Goal: Find specific page/section: Find specific page/section

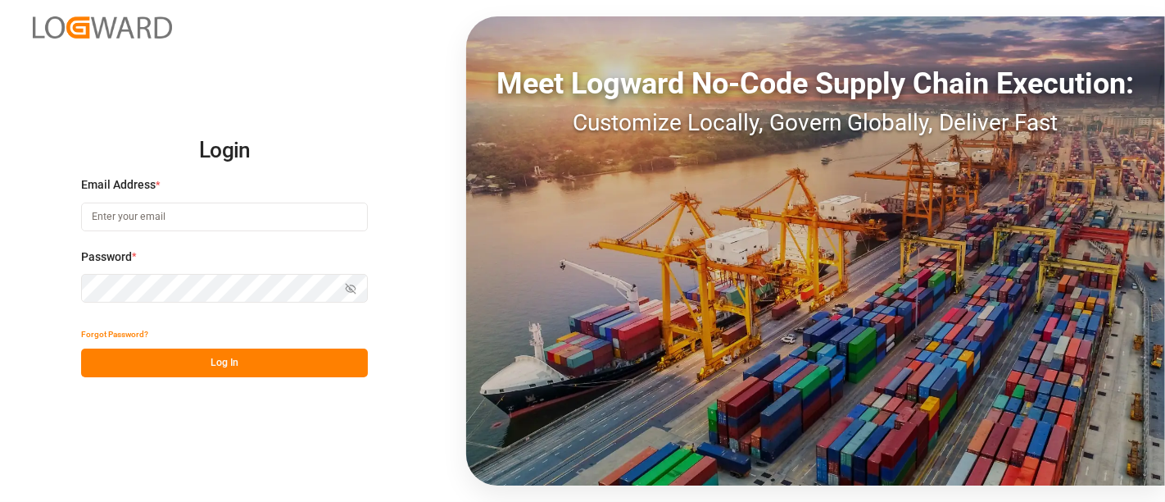
click at [131, 218] on input at bounding box center [224, 216] width 287 height 29
type input "shashidhar.mm@logward.com"
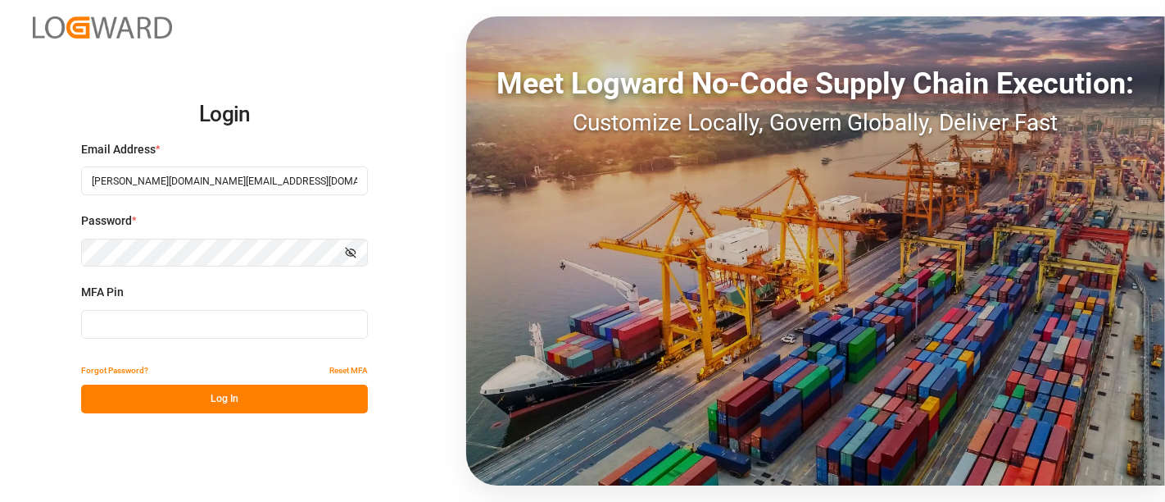
type input "820348"
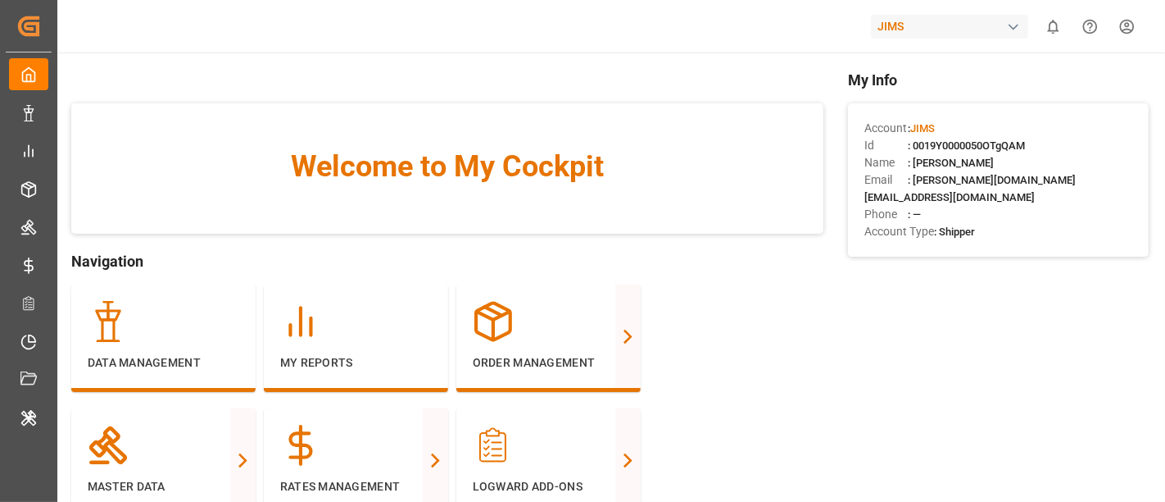
click at [1018, 30] on div "button" at bounding box center [1014, 27] width 16 height 16
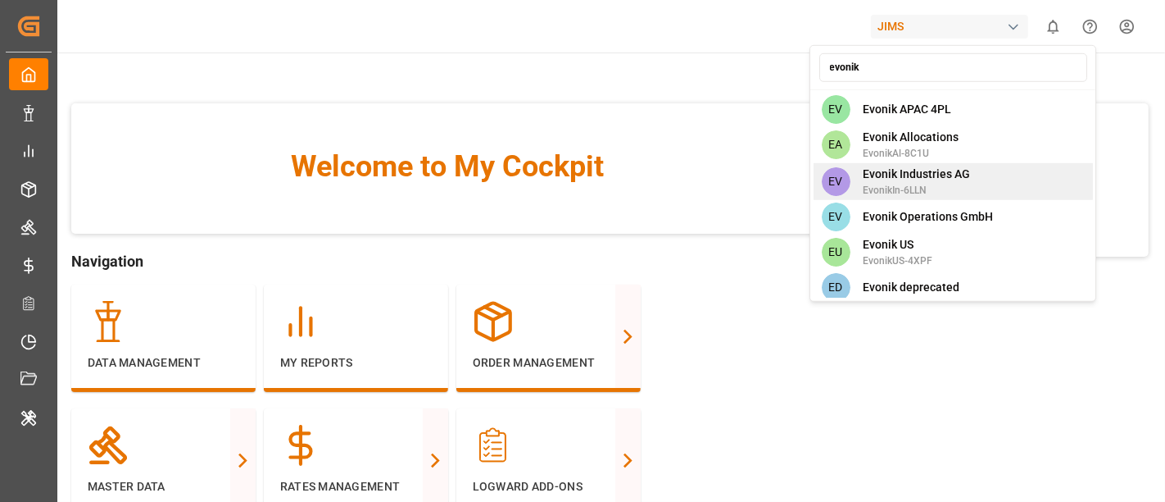
scroll to position [7, 0]
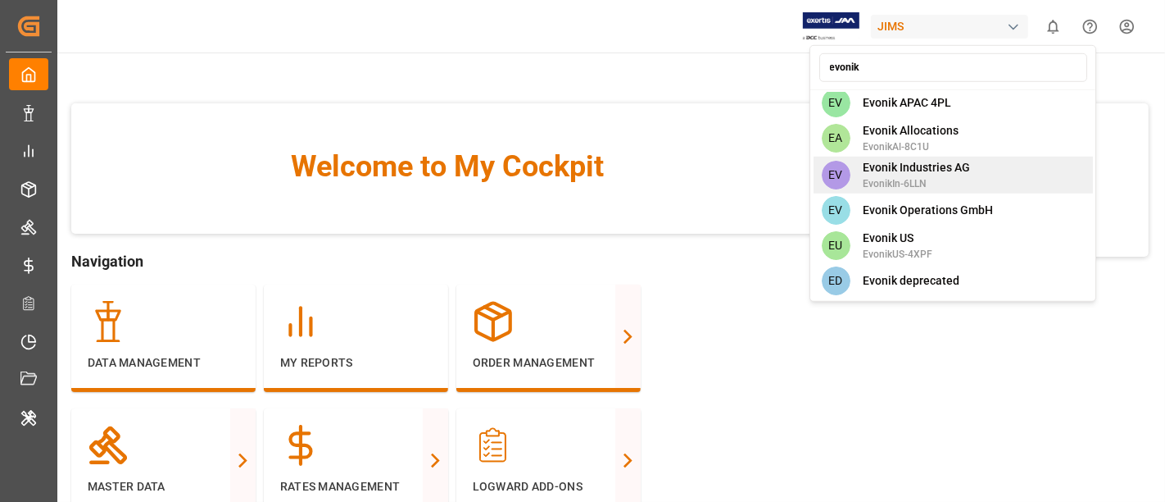
type input "evonik"
click at [978, 163] on div "EV Evonik Industries AG EvonikIn-6LLN" at bounding box center [953, 175] width 279 height 37
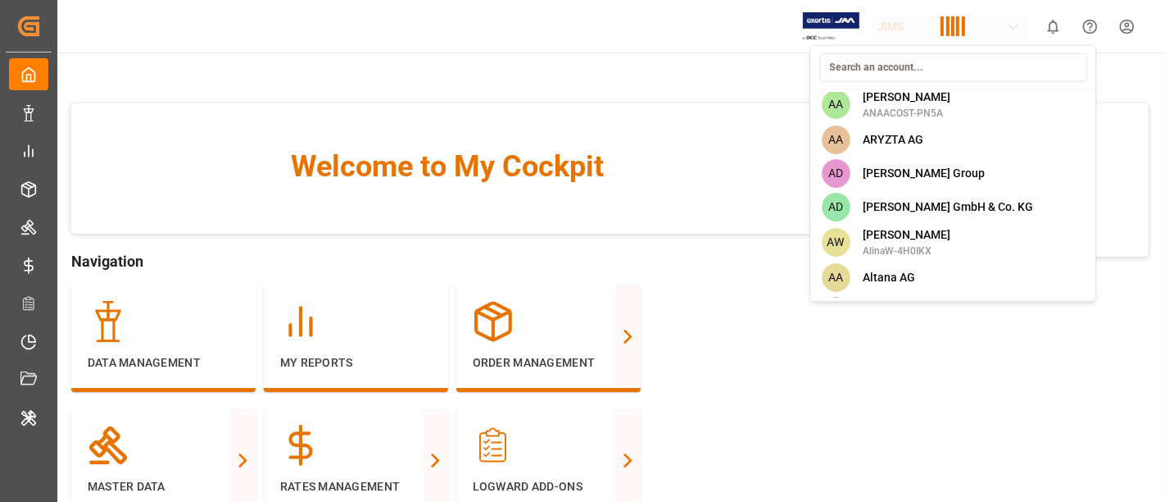
scroll to position [1493, 0]
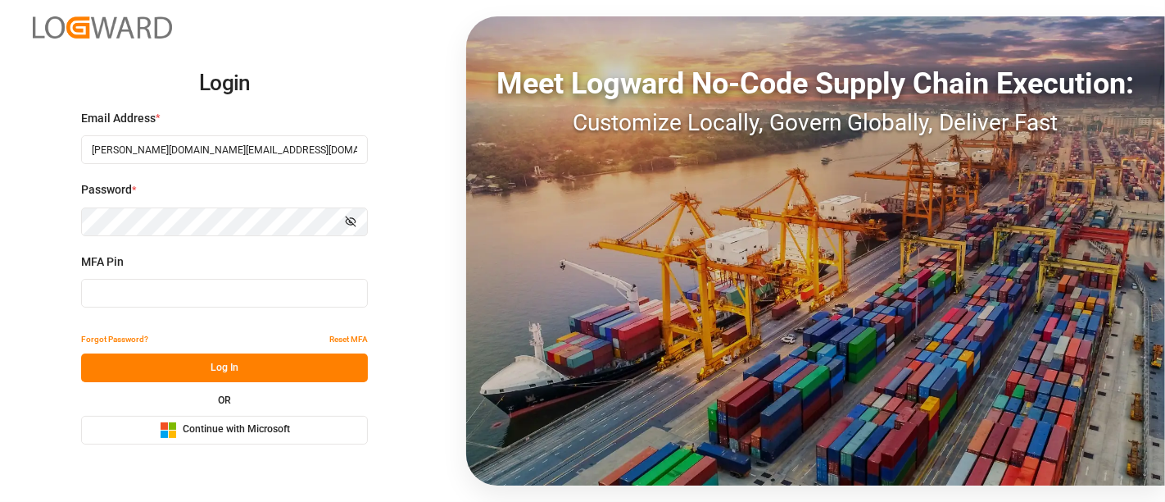
click at [156, 287] on input at bounding box center [224, 293] width 287 height 29
click at [172, 297] on input at bounding box center [224, 293] width 287 height 29
click at [256, 436] on span "Continue with Microsoft" at bounding box center [236, 429] width 107 height 15
click at [238, 416] on button "Microsoft Logo Continue with Microsoft" at bounding box center [224, 430] width 287 height 29
click at [238, 437] on div "Microsoft Logo Continue with Microsoft" at bounding box center [225, 429] width 130 height 17
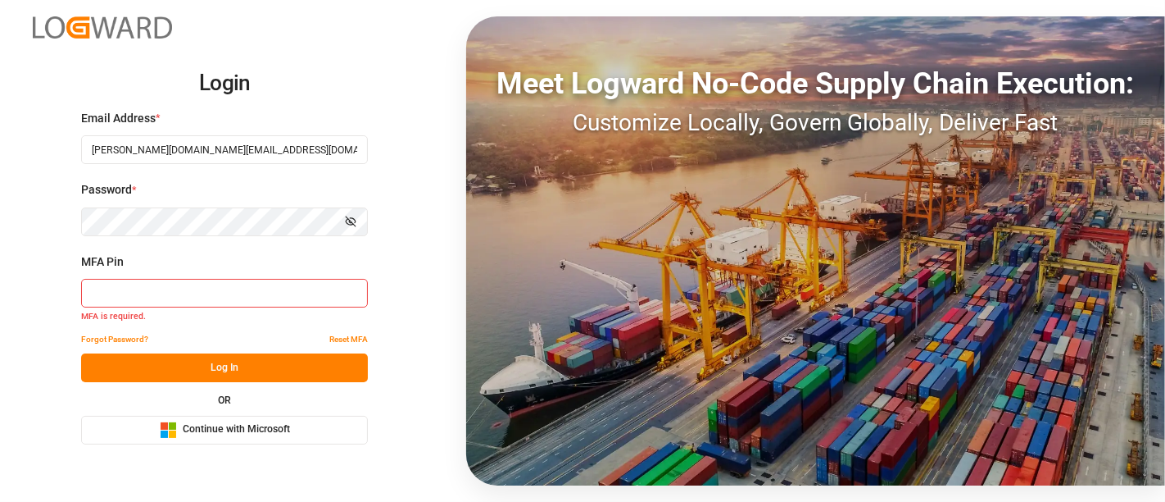
click at [182, 302] on input at bounding box center [224, 293] width 287 height 29
click at [216, 366] on button "Log In" at bounding box center [224, 367] width 287 height 29
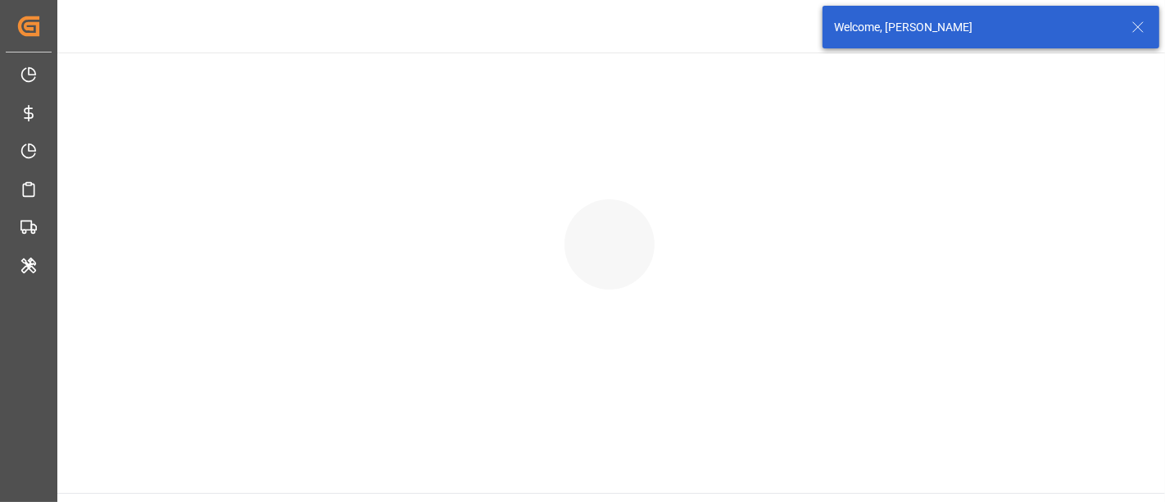
click at [1135, 36] on icon at bounding box center [1139, 27] width 20 height 20
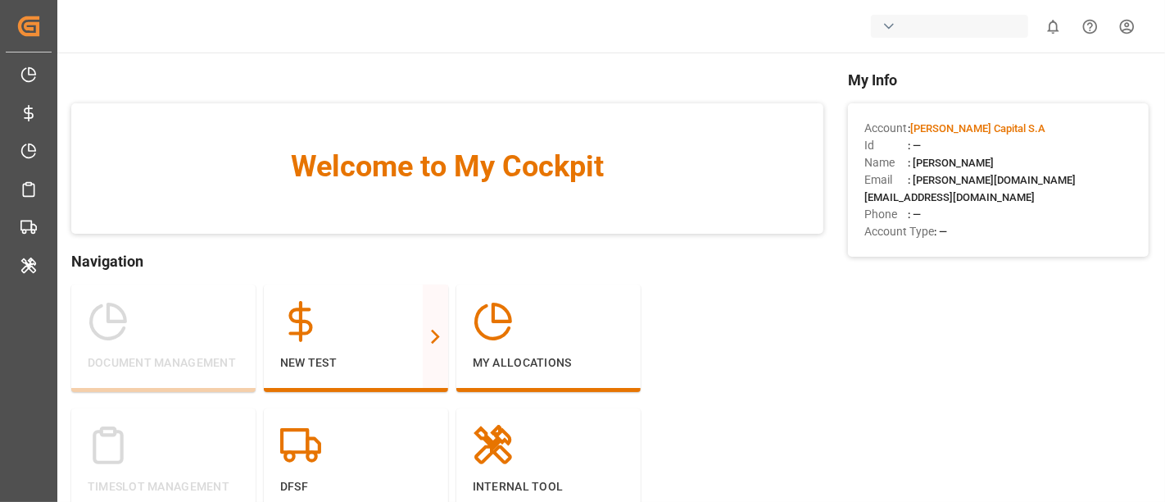
click at [921, 31] on div "button" at bounding box center [949, 26] width 157 height 23
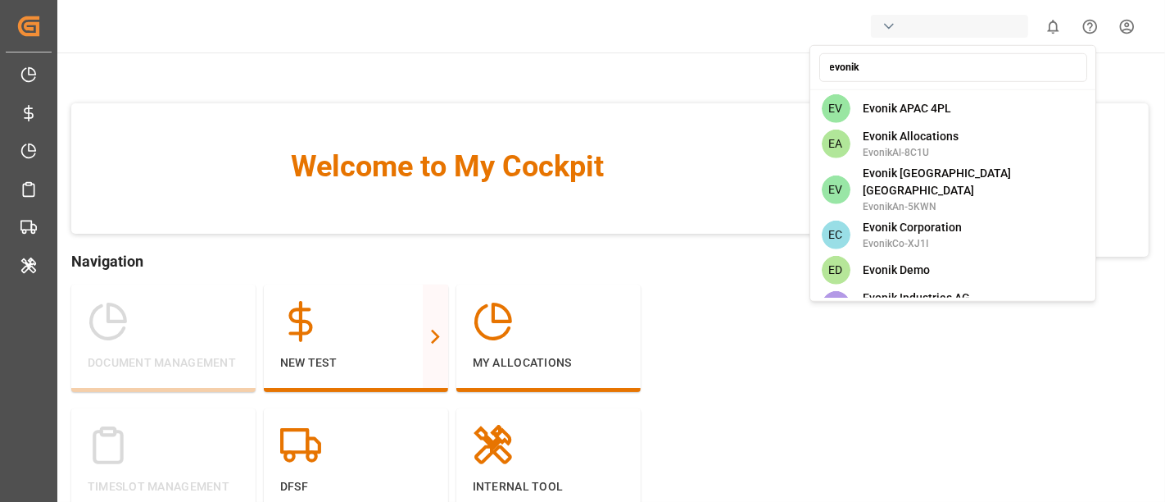
scroll to position [857, 0]
type input "evonik"
click at [909, 288] on span "Evonik Industries AG" at bounding box center [917, 296] width 107 height 17
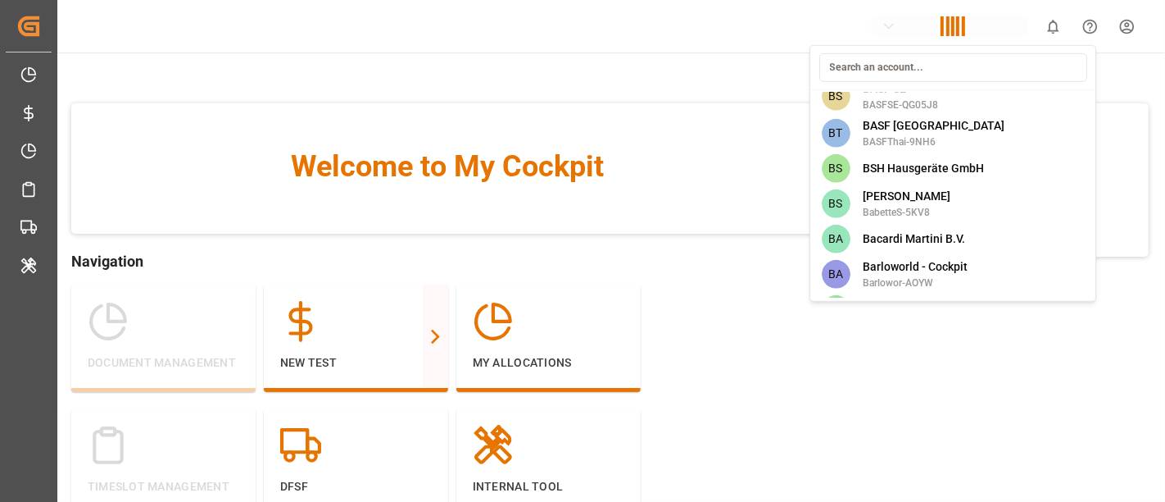
scroll to position [4329, 0]
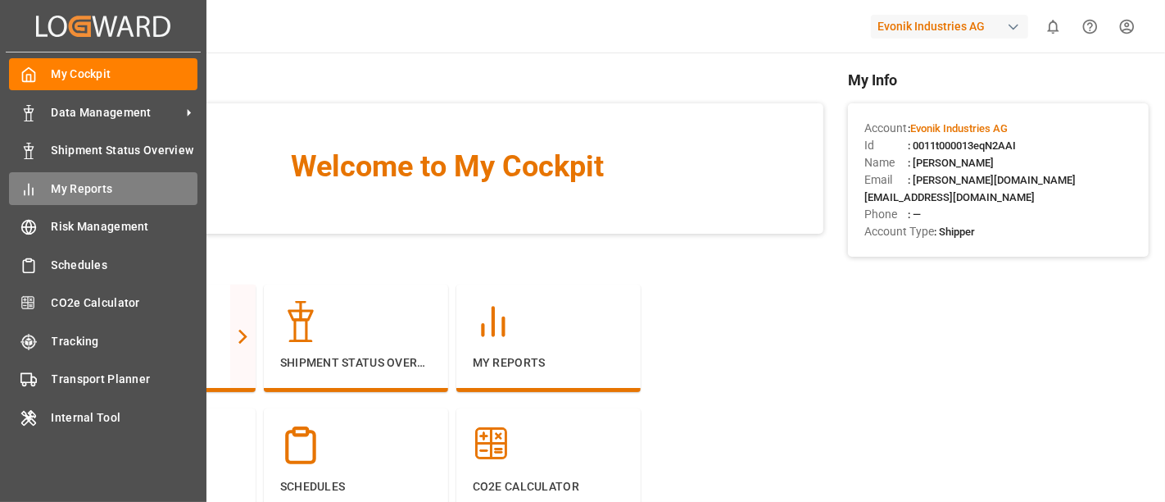
click at [121, 176] on div "My Reports My Reports" at bounding box center [103, 188] width 189 height 32
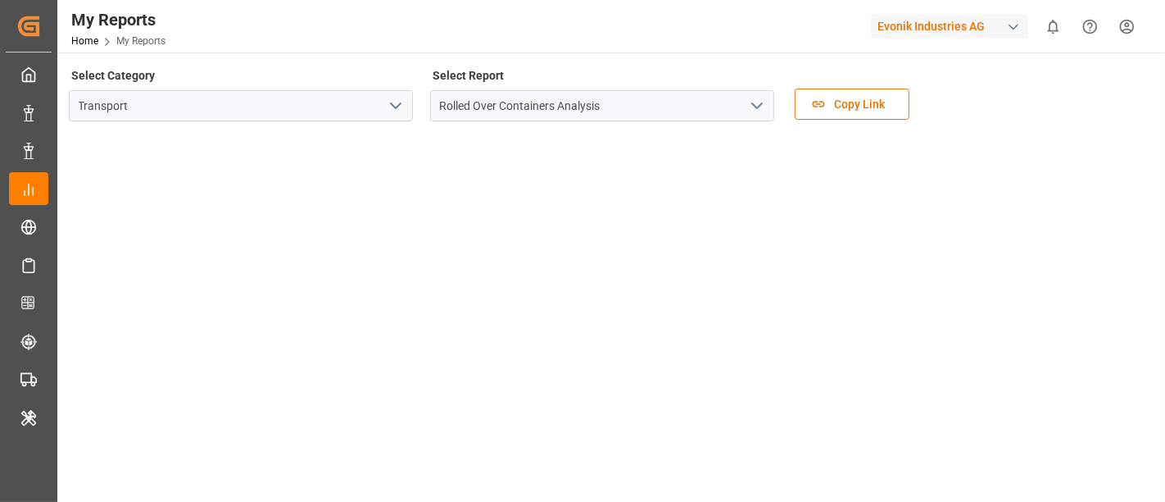
click at [391, 109] on icon "open menu" at bounding box center [396, 106] width 20 height 20
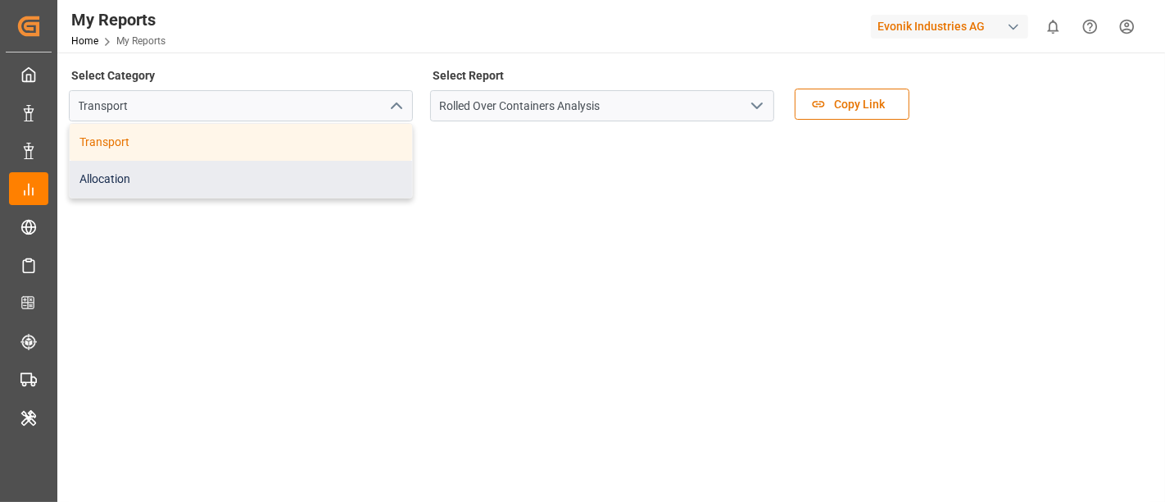
click at [223, 176] on div "Allocation" at bounding box center [241, 179] width 343 height 37
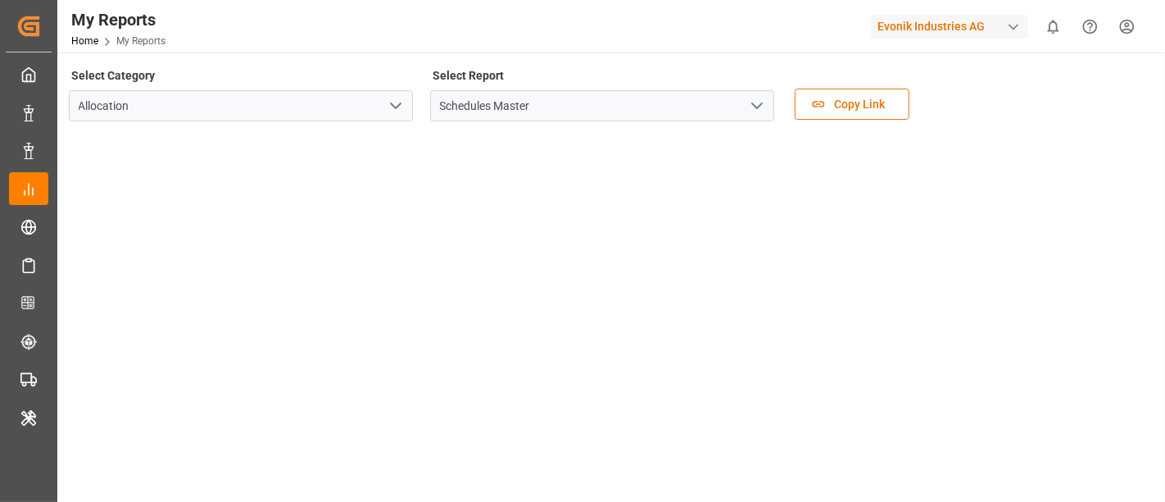
click at [756, 107] on polyline "open menu" at bounding box center [757, 105] width 10 height 5
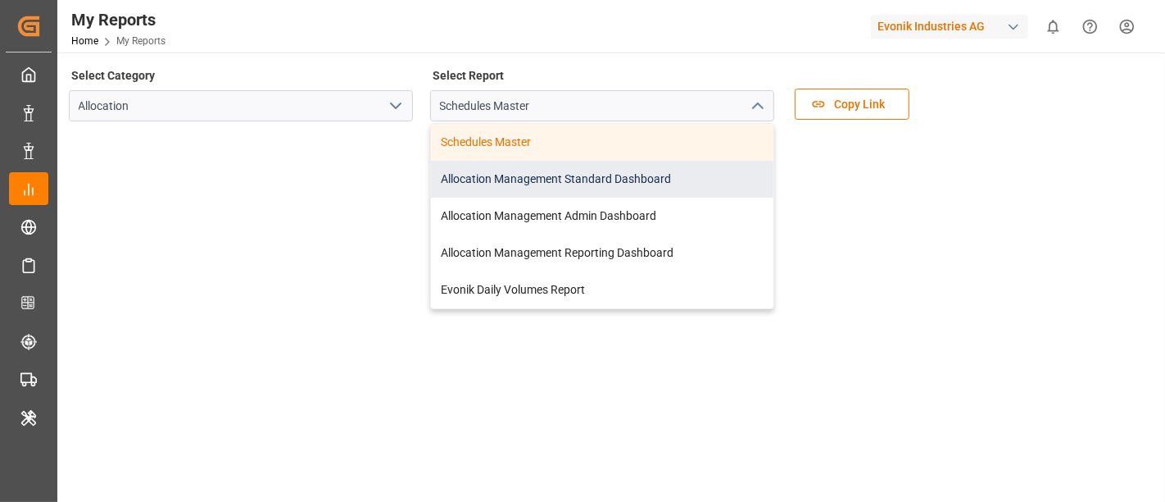
click at [630, 177] on div "Allocation Management Standard Dashboard" at bounding box center [602, 179] width 343 height 37
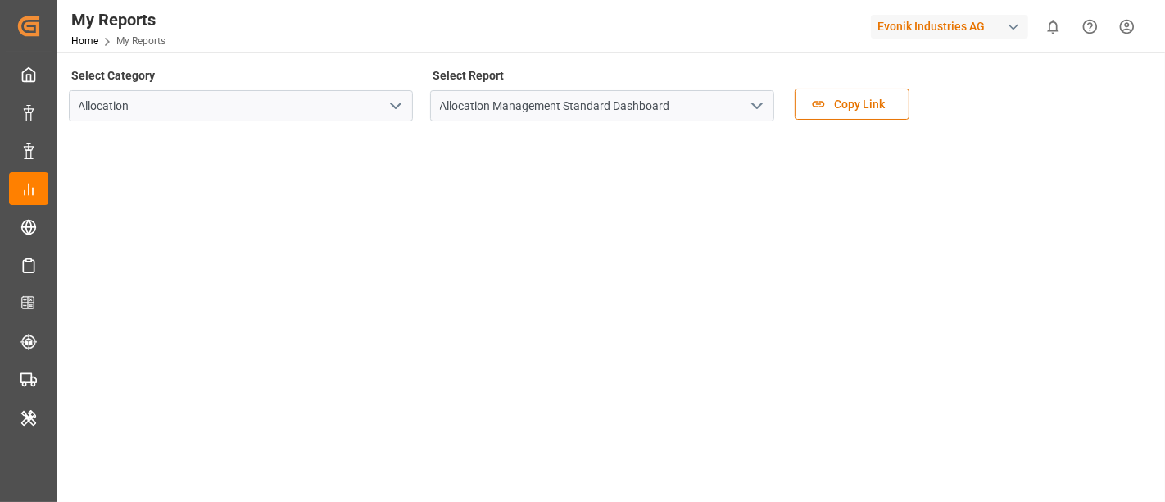
click at [464, 84] on label "Select Report" at bounding box center [468, 75] width 77 height 23
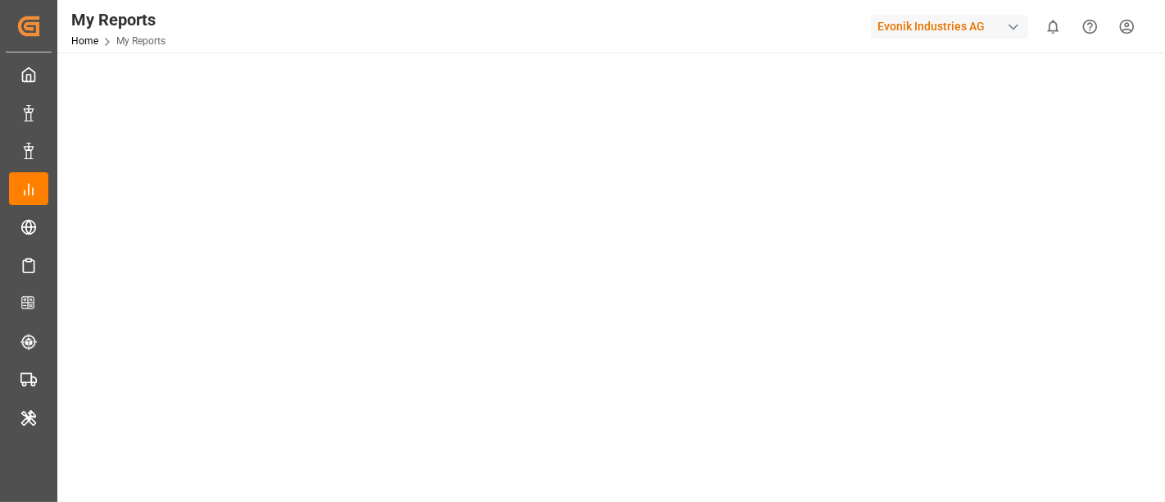
scroll to position [323, 0]
click at [209, 468] on div at bounding box center [610, 140] width 1082 height 660
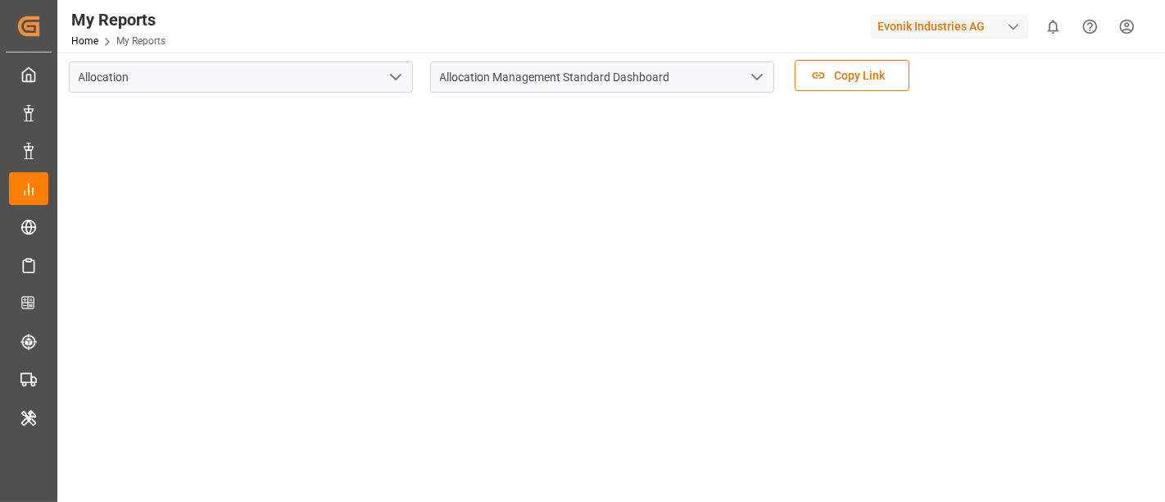
scroll to position [0, 0]
